Goal: Transaction & Acquisition: Purchase product/service

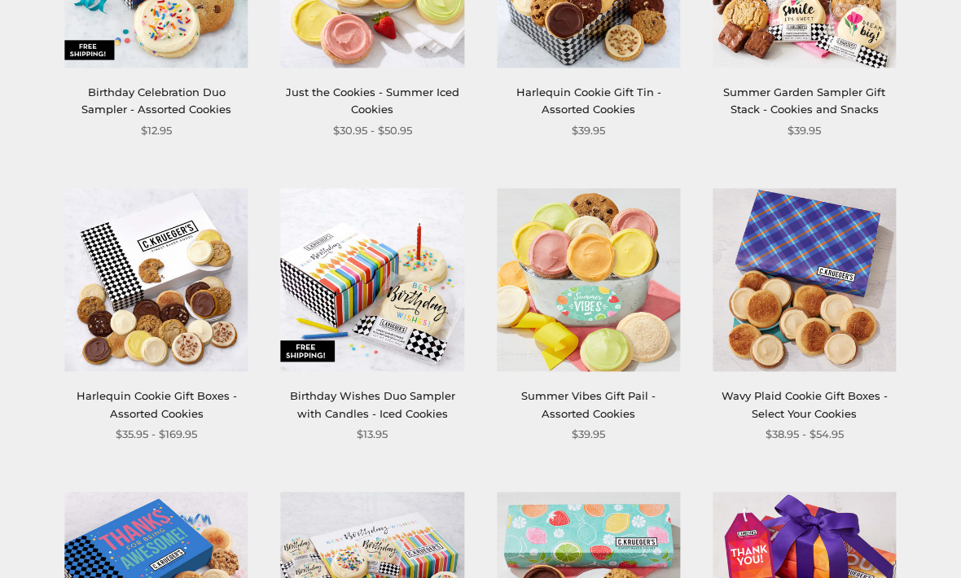
scroll to position [1372, 0]
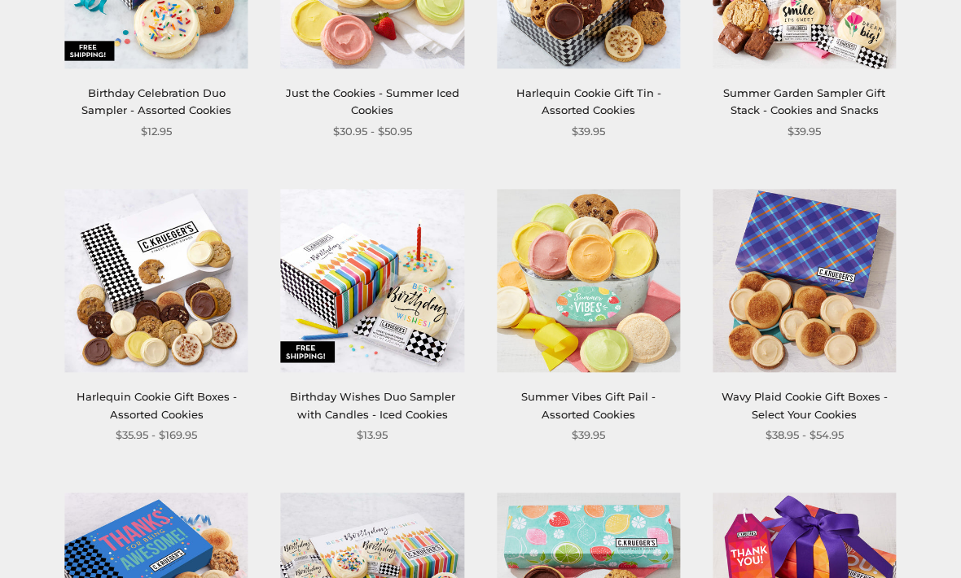
click at [860, 352] on img at bounding box center [804, 280] width 183 height 183
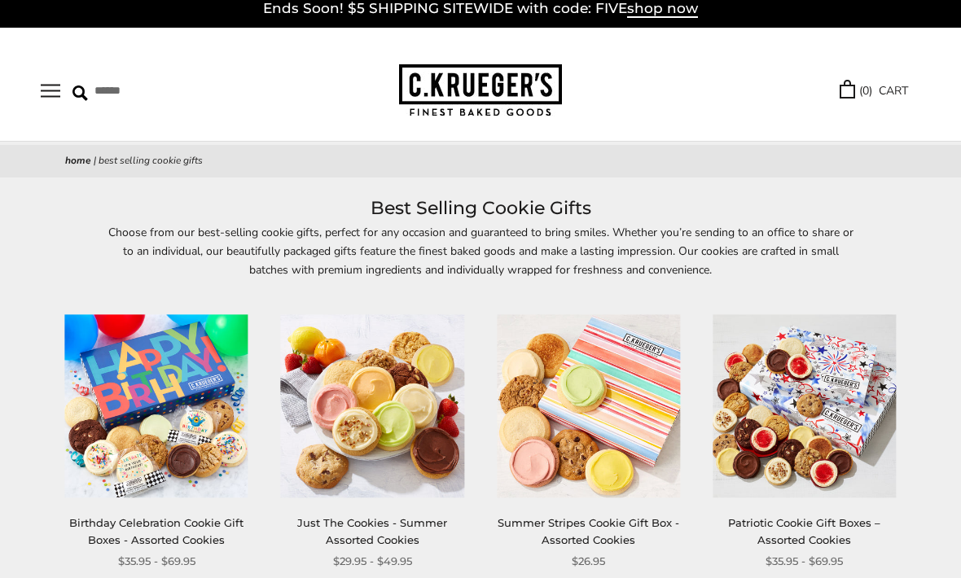
scroll to position [0, 0]
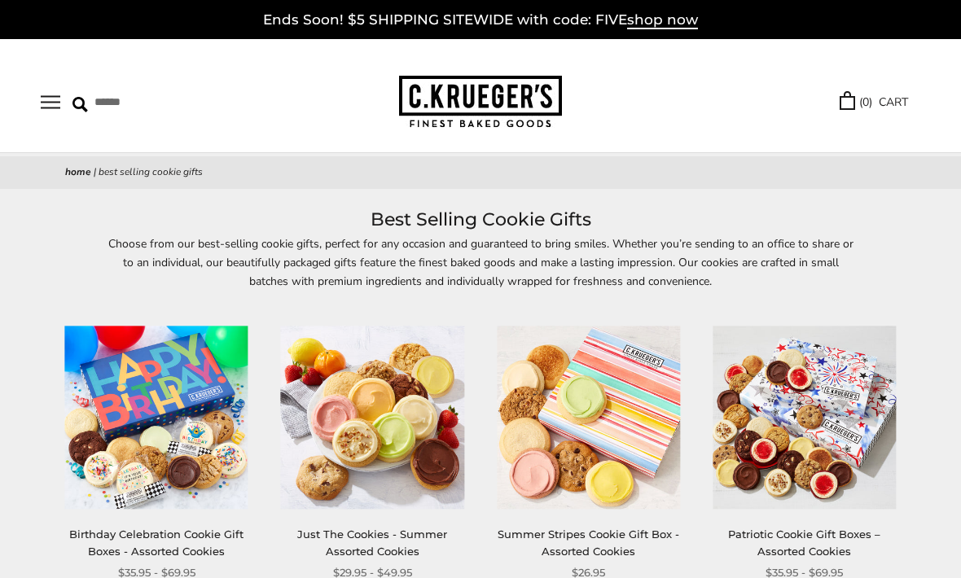
click at [884, 363] on img at bounding box center [804, 418] width 183 height 183
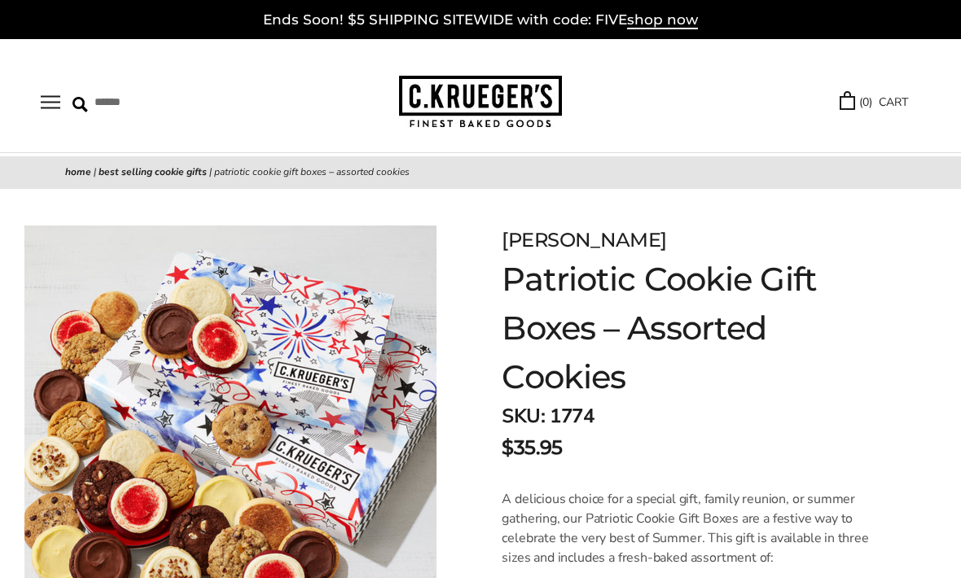
click at [72, 91] on input "Search" at bounding box center [162, 102] width 181 height 25
type input "*******"
click at [334, 94] on input "******" at bounding box center [328, 101] width 44 height 22
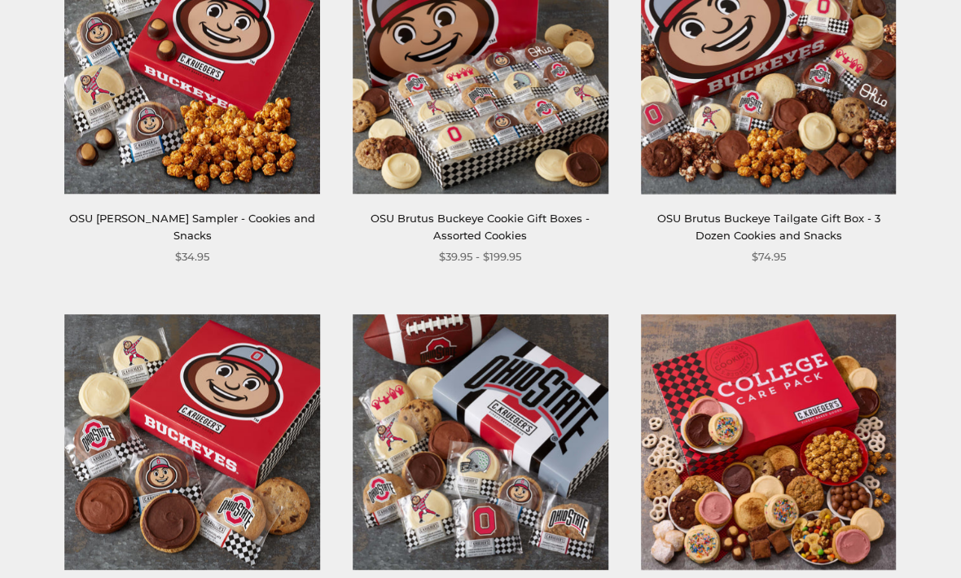
scroll to position [362, 0]
click at [877, 380] on img at bounding box center [769, 442] width 256 height 256
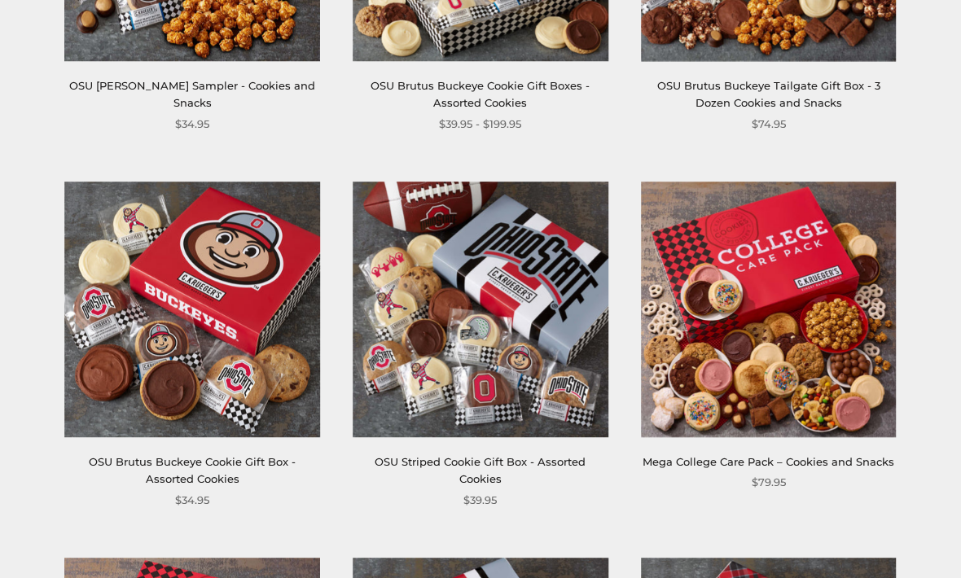
scroll to position [496, 0]
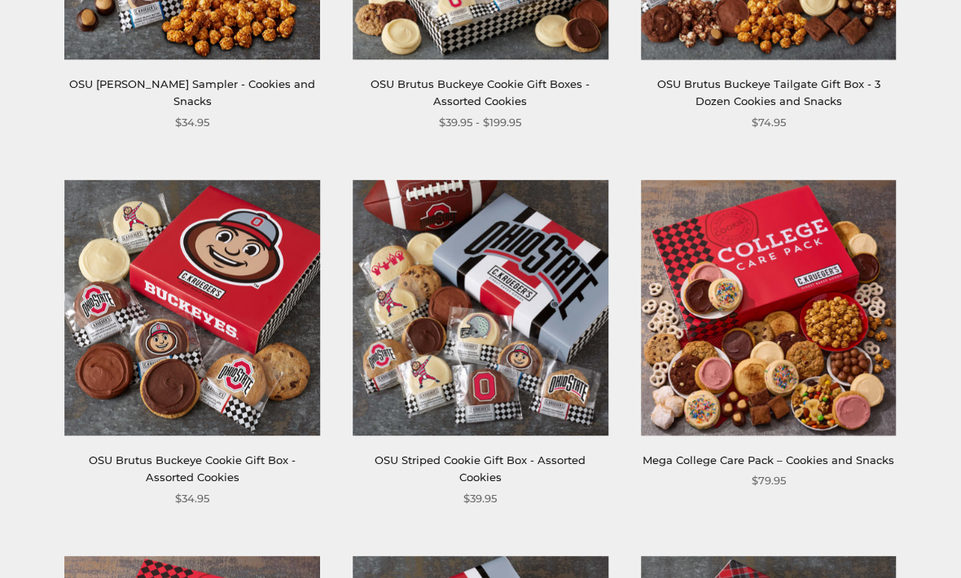
click at [507, 293] on img at bounding box center [481, 308] width 256 height 256
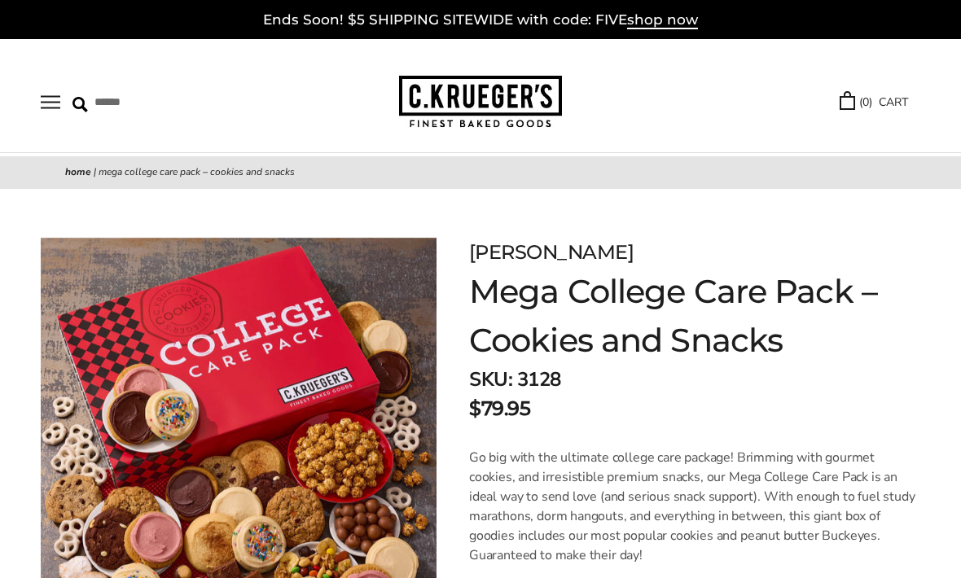
click at [899, 309] on h1 "Mega College Care Pack – Cookies and Snacks" at bounding box center [694, 316] width 451 height 98
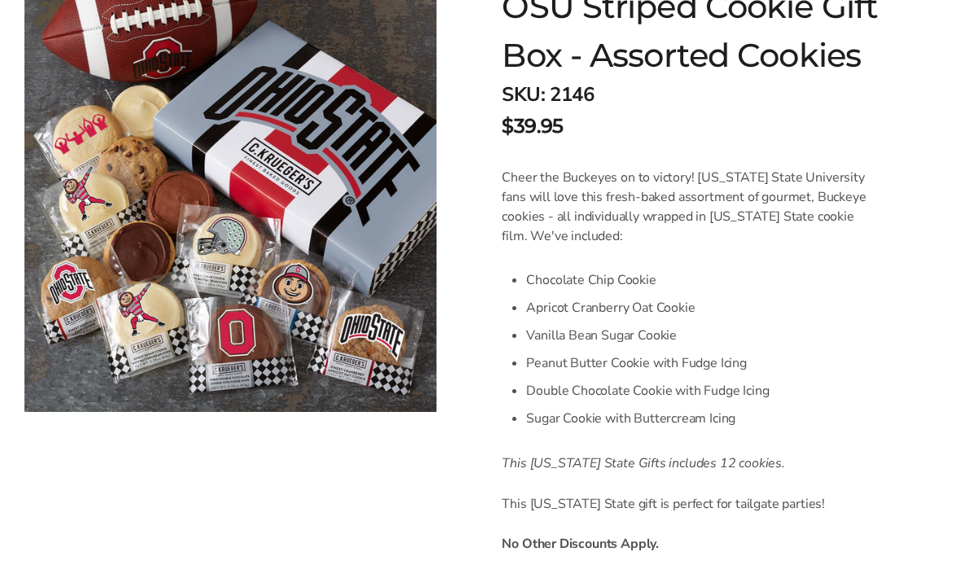
scroll to position [273, 0]
